Goal: Transaction & Acquisition: Purchase product/service

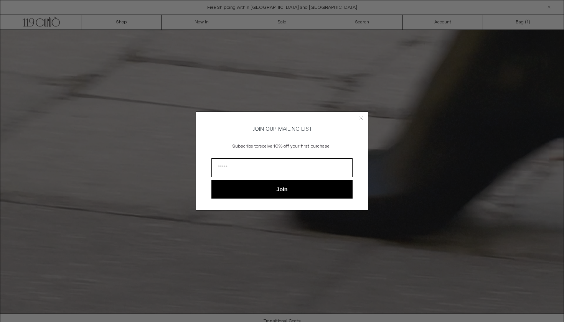
click at [364, 116] on circle "Close dialog" at bounding box center [361, 117] width 7 height 7
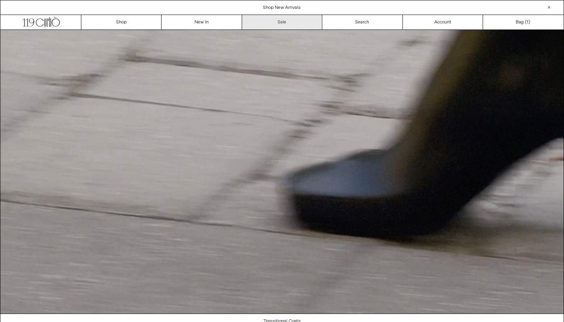
click at [308, 23] on link "Sale" at bounding box center [282, 22] width 80 height 15
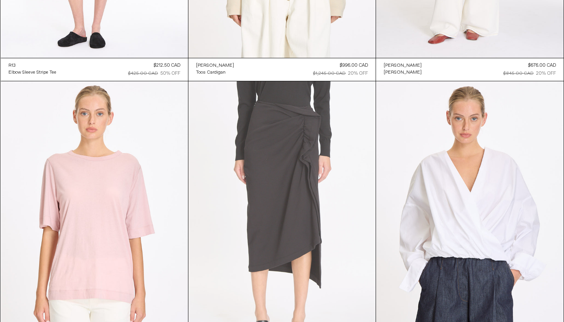
scroll to position [6052, 0]
click at [281, 190] on at bounding box center [281, 222] width 187 height 281
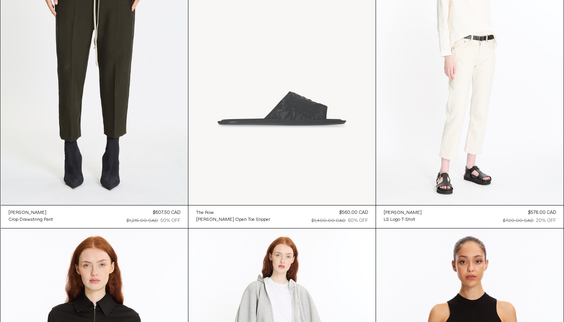
scroll to position [13227, 0]
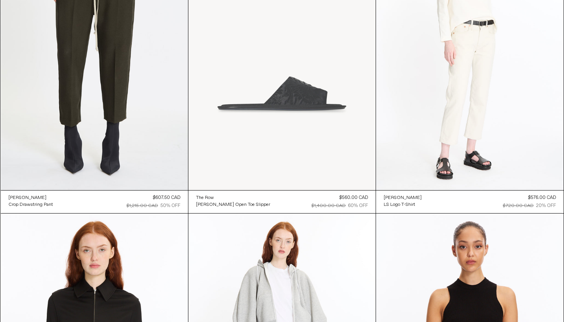
click at [323, 168] on at bounding box center [281, 49] width 187 height 281
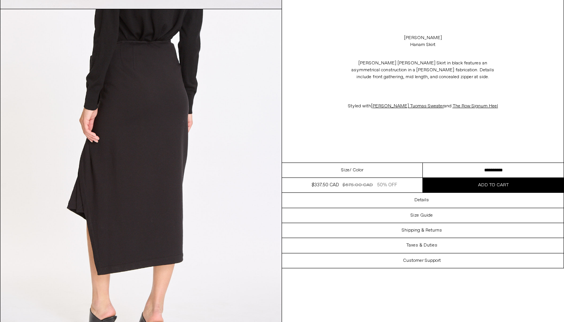
scroll to position [570, 0]
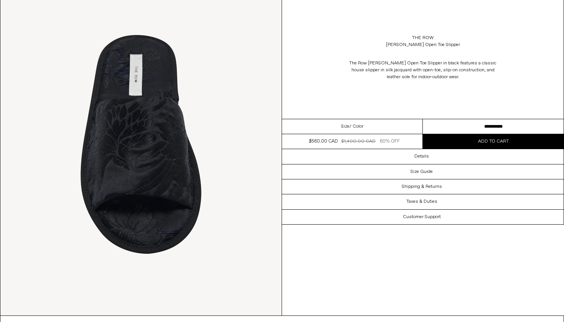
scroll to position [783, 0]
